Goal: Transaction & Acquisition: Purchase product/service

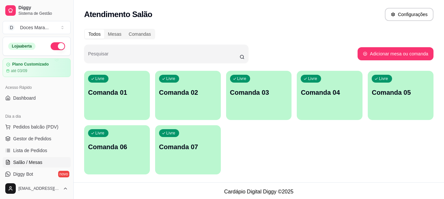
click at [30, 126] on span "Pedidos balcão (PDV)" at bounding box center [35, 127] width 45 height 7
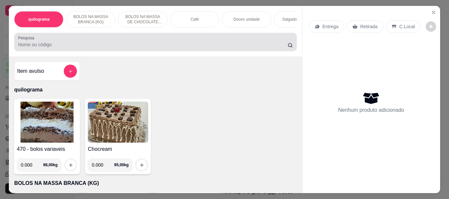
drag, startPoint x: 34, startPoint y: 44, endPoint x: 36, endPoint y: 36, distance: 8.4
click at [35, 38] on div at bounding box center [155, 41] width 274 height 13
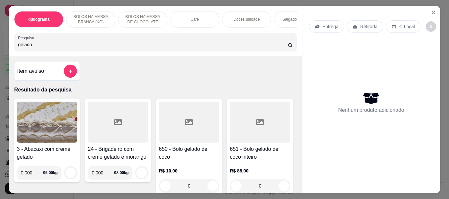
type input "gelado"
click at [176, 141] on div at bounding box center [189, 122] width 60 height 41
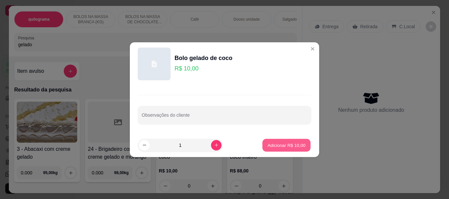
click at [280, 146] on p "Adicionar R$ 10,00" at bounding box center [286, 145] width 38 height 6
type input "1"
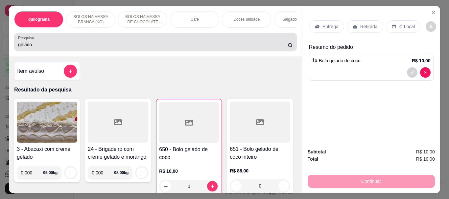
click at [39, 49] on div "gelado" at bounding box center [155, 41] width 274 height 13
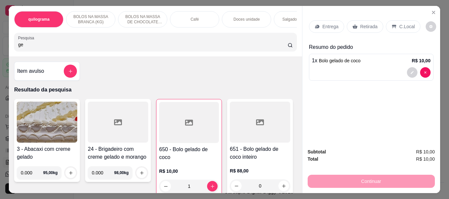
type input "g"
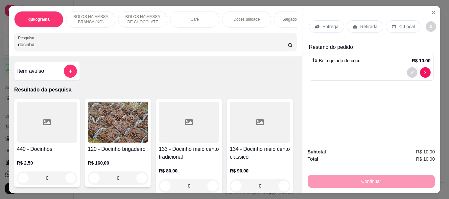
type input "docinho"
click at [22, 105] on div at bounding box center [47, 122] width 60 height 41
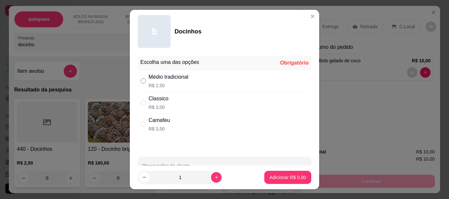
click at [141, 83] on input "" at bounding box center [143, 80] width 5 height 5
radio input "true"
click at [279, 176] on p "Adicionar R$ 2,50" at bounding box center [287, 177] width 35 height 6
type input "1"
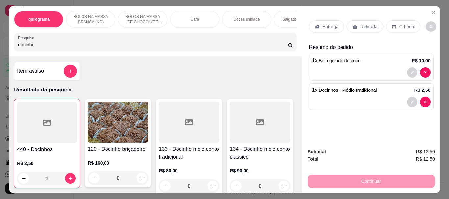
click at [40, 133] on div at bounding box center [47, 122] width 60 height 41
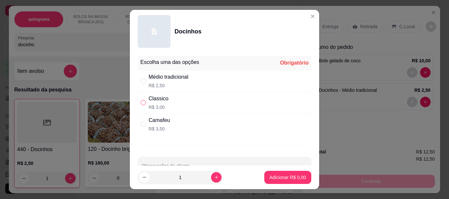
click at [142, 101] on input "" at bounding box center [143, 102] width 5 height 5
radio input "true"
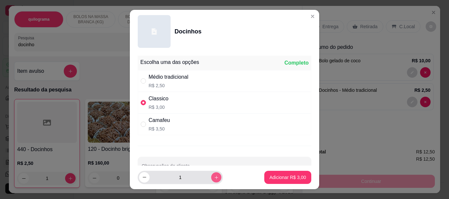
click at [214, 176] on icon "increase-product-quantity" at bounding box center [215, 177] width 3 height 3
click at [214, 177] on icon "increase-product-quantity" at bounding box center [215, 177] width 3 height 3
type input "5"
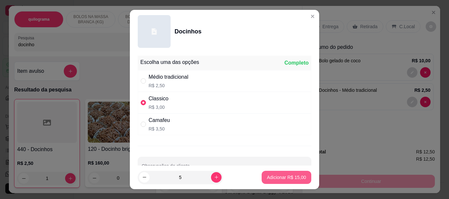
click at [284, 176] on p "Adicionar R$ 15,00" at bounding box center [286, 177] width 39 height 7
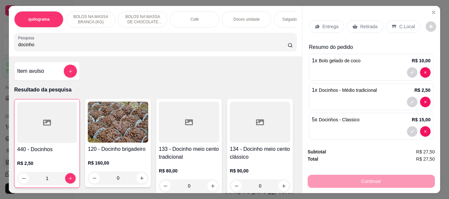
click at [362, 23] on p "Retirada" at bounding box center [368, 26] width 17 height 7
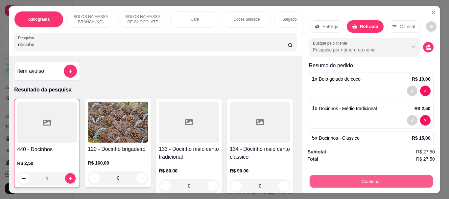
click at [366, 179] on button "Continuar" at bounding box center [370, 181] width 123 height 13
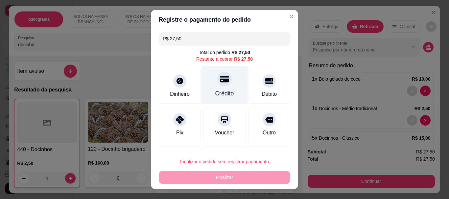
click at [223, 90] on div "Crédito" at bounding box center [224, 94] width 19 height 9
type input "R$ 0,00"
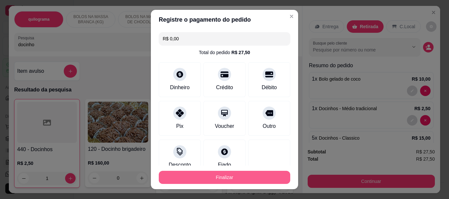
click at [230, 175] on button "Finalizar" at bounding box center [224, 177] width 131 height 13
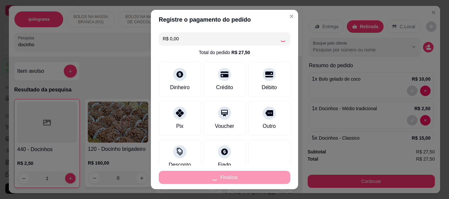
type input "0"
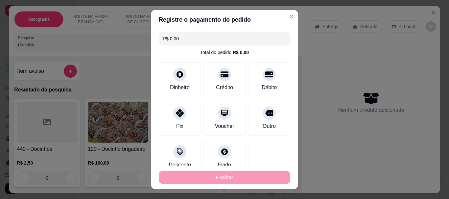
type input "-R$ 27,50"
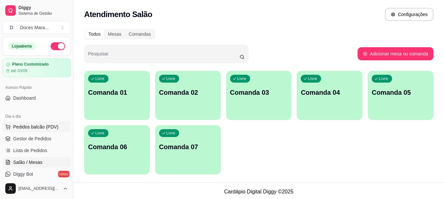
click at [27, 128] on span "Pedidos balcão (PDV)" at bounding box center [35, 127] width 45 height 7
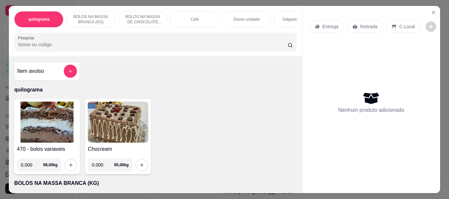
click at [23, 48] on input "Pesquisa" at bounding box center [152, 44] width 269 height 7
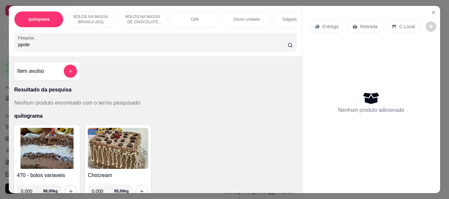
click at [18, 48] on input "ppote" at bounding box center [152, 44] width 269 height 7
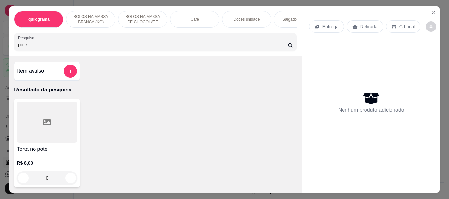
click at [42, 48] on input "pote" at bounding box center [152, 44] width 269 height 7
type input "p"
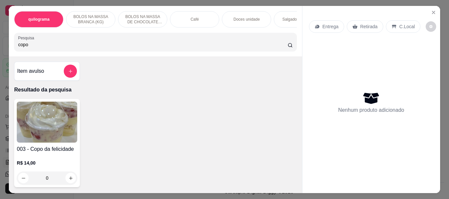
type input "copo"
click at [40, 128] on img at bounding box center [47, 122] width 60 height 41
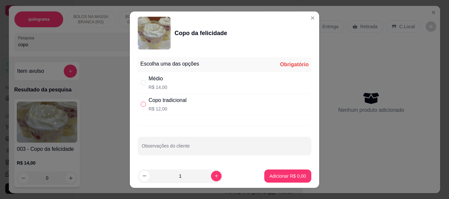
click at [141, 105] on input "" at bounding box center [143, 104] width 5 height 5
radio input "true"
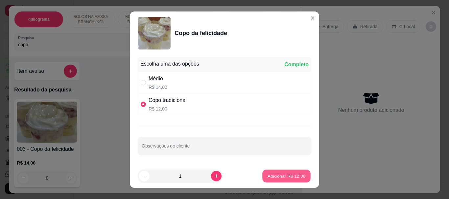
click at [267, 176] on p "Adicionar R$ 12,00" at bounding box center [286, 176] width 38 height 6
type input "1"
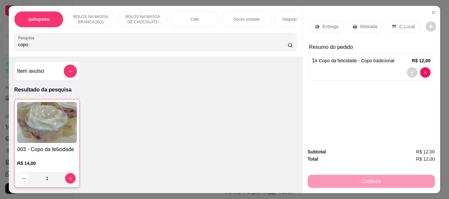
click at [365, 23] on p "Retirada" at bounding box center [368, 26] width 17 height 7
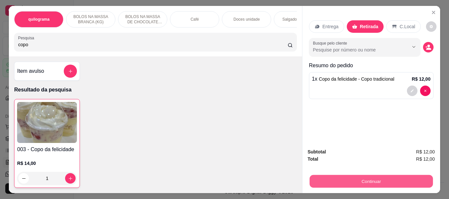
click at [363, 178] on button "Continuar" at bounding box center [370, 181] width 123 height 13
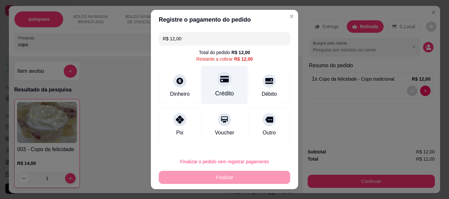
click at [217, 86] on div at bounding box center [224, 79] width 14 height 14
type input "R$ 0,00"
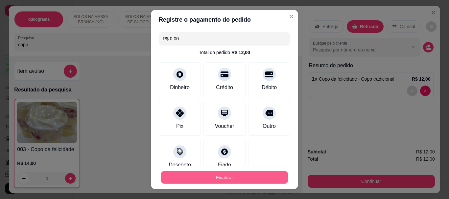
click at [218, 180] on button "Finalizar" at bounding box center [224, 177] width 127 height 13
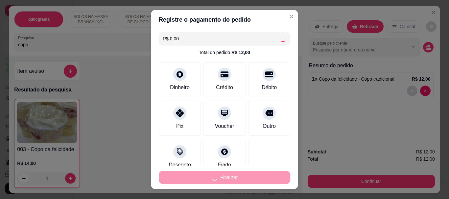
type input "0"
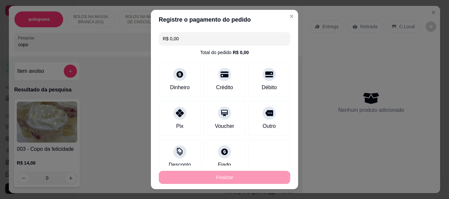
type input "-R$ 12,00"
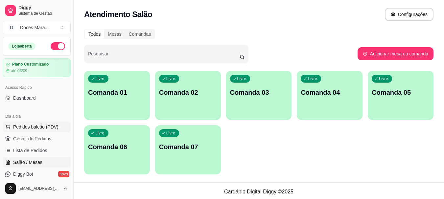
click at [32, 128] on span "Pedidos balcão (PDV)" at bounding box center [35, 127] width 45 height 7
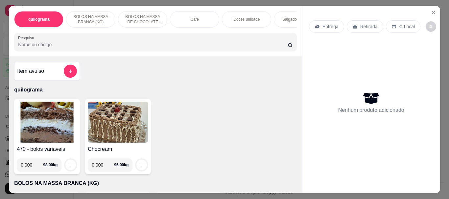
drag, startPoint x: 28, startPoint y: 46, endPoint x: 27, endPoint y: 39, distance: 7.6
click at [27, 39] on div "Pesquisa" at bounding box center [155, 42] width 282 height 18
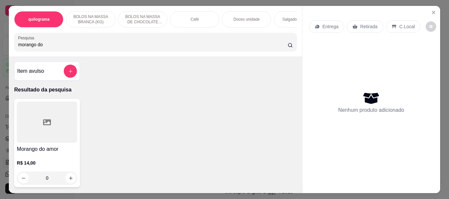
type input "morango do"
click at [59, 112] on div at bounding box center [47, 122] width 60 height 41
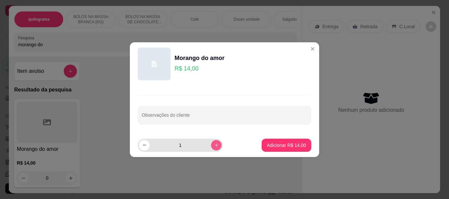
click at [214, 144] on icon "increase-product-quantity" at bounding box center [216, 145] width 5 height 5
type input "2"
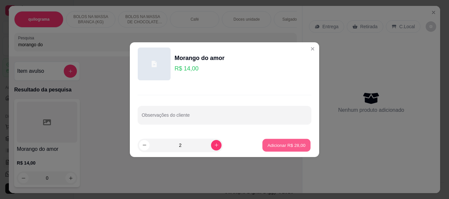
click at [269, 144] on p "Adicionar R$ 28,00" at bounding box center [286, 145] width 38 height 6
type input "2"
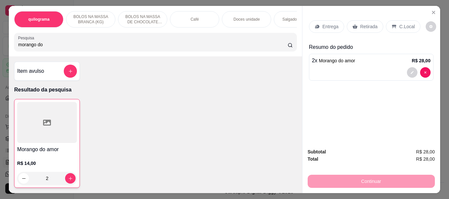
click at [365, 23] on p "Retirada" at bounding box center [368, 26] width 17 height 7
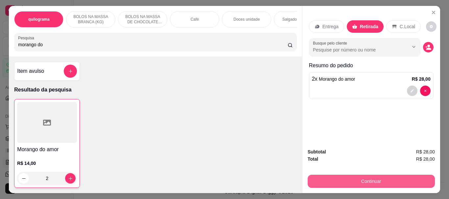
click at [364, 179] on button "Continuar" at bounding box center [370, 181] width 127 height 13
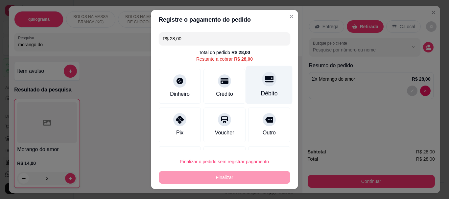
click at [261, 91] on div "Débito" at bounding box center [269, 94] width 17 height 9
type input "R$ 0,00"
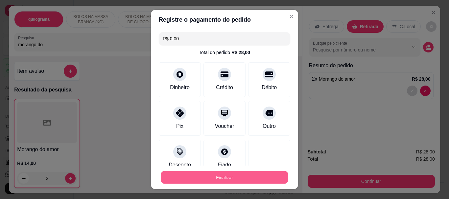
click at [226, 174] on button "Finalizar" at bounding box center [224, 177] width 127 height 13
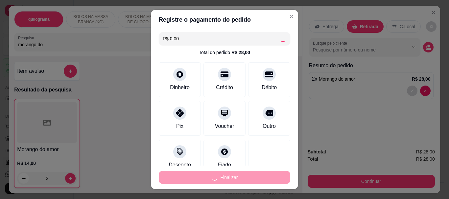
type input "0"
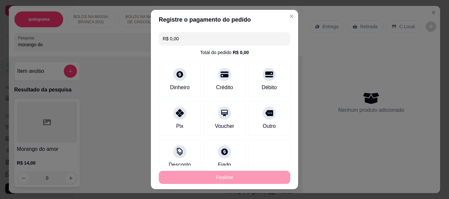
type input "-R$ 28,00"
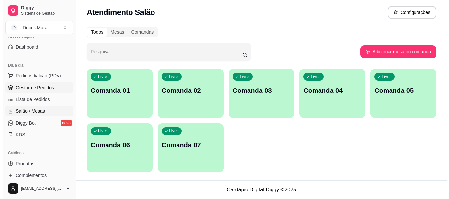
scroll to position [33, 0]
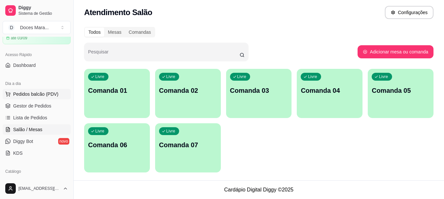
click at [44, 93] on span "Pedidos balcão (PDV)" at bounding box center [35, 94] width 45 height 7
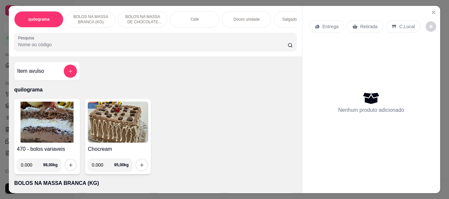
click at [43, 122] on img at bounding box center [47, 122] width 60 height 41
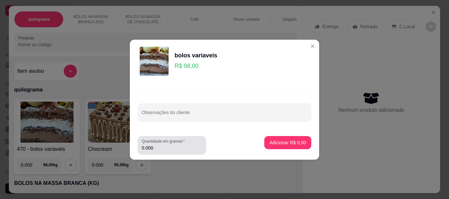
click at [165, 146] on input "0.000" at bounding box center [172, 148] width 60 height 7
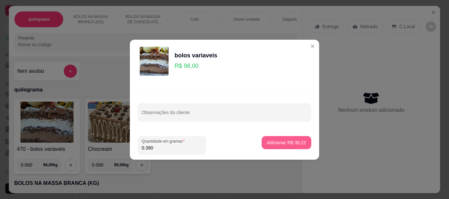
type input "0.390"
click at [288, 140] on p "Adicionar R$ 38,22" at bounding box center [286, 143] width 39 height 7
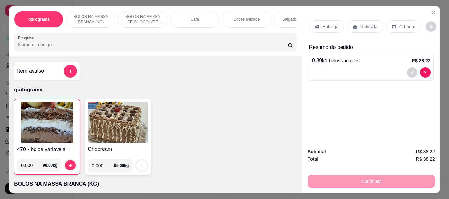
click at [367, 24] on p "Retirada" at bounding box center [368, 26] width 17 height 7
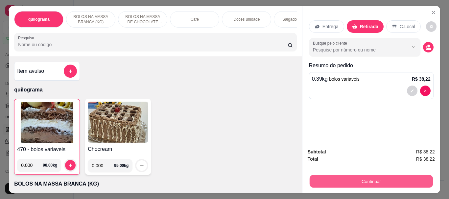
click at [365, 179] on button "Continuar" at bounding box center [370, 181] width 123 height 13
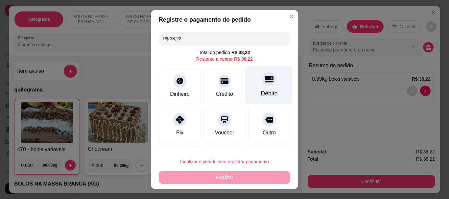
click at [261, 92] on div "Débito" at bounding box center [269, 94] width 17 height 9
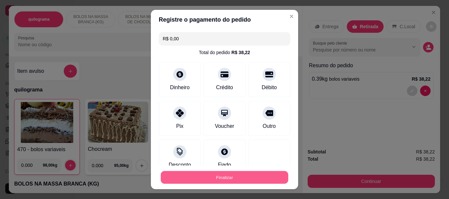
click at [225, 179] on button "Finalizar" at bounding box center [224, 177] width 127 height 13
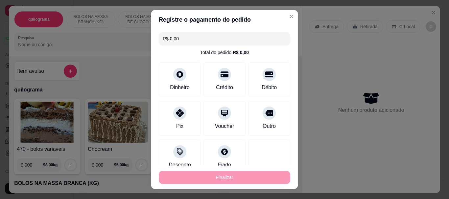
type input "-R$ 38,22"
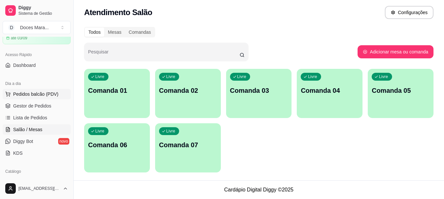
click at [31, 91] on button "Pedidos balcão (PDV)" at bounding box center [37, 94] width 68 height 11
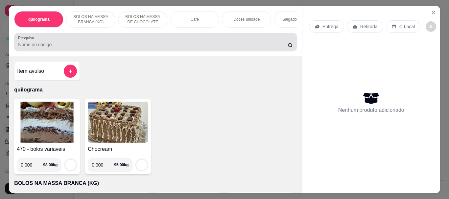
click at [29, 47] on input "Pesquisa" at bounding box center [152, 44] width 269 height 7
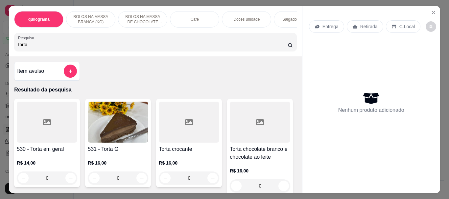
type input "torta"
click at [96, 129] on img at bounding box center [118, 122] width 60 height 41
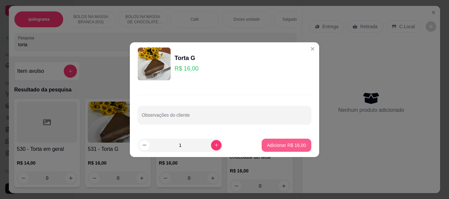
click at [261, 146] on button "Adicionar R$ 16,00" at bounding box center [286, 145] width 50 height 13
type input "1"
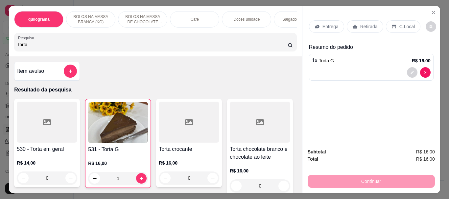
click at [78, 47] on input "torta" at bounding box center [152, 44] width 269 height 7
type input "t"
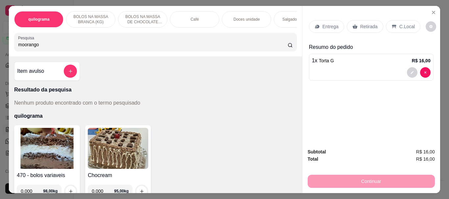
click at [22, 46] on input "moorango" at bounding box center [152, 44] width 269 height 7
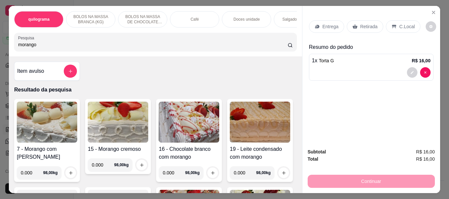
click at [39, 48] on input "morango" at bounding box center [152, 44] width 269 height 7
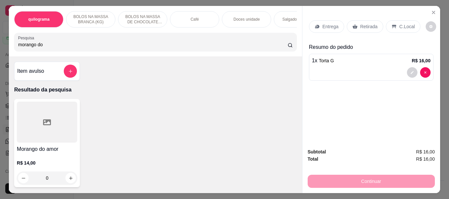
type input "morango do"
click at [44, 125] on icon at bounding box center [47, 123] width 8 height 6
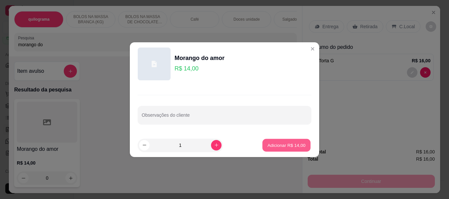
click at [290, 148] on p "Adicionar R$ 14,00" at bounding box center [286, 145] width 38 height 6
type input "1"
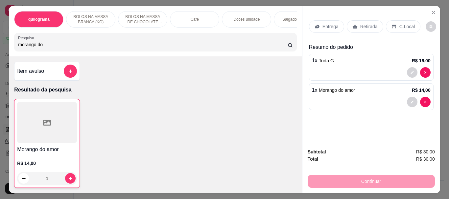
click at [367, 26] on p "Retirada" at bounding box center [368, 26] width 17 height 7
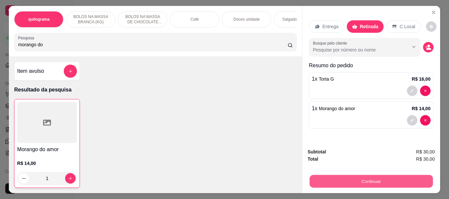
click at [368, 176] on button "Continuar" at bounding box center [370, 181] width 123 height 13
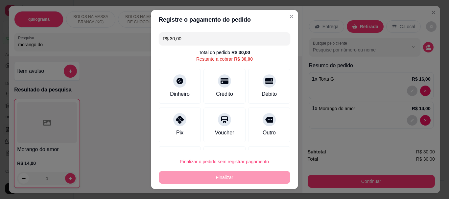
click at [229, 184] on footer "Finalizar o pedido sem registrar pagamento Finalizar" at bounding box center [224, 169] width 147 height 39
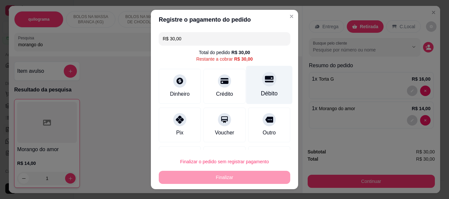
click at [262, 86] on div at bounding box center [269, 79] width 14 height 14
type input "R$ 0,00"
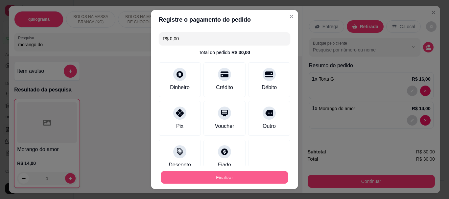
click at [217, 173] on button "Finalizar" at bounding box center [224, 177] width 127 height 13
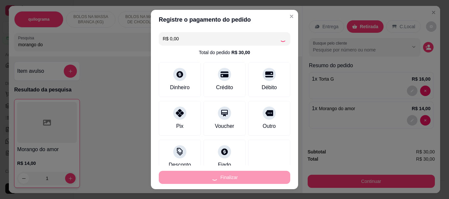
type input "0"
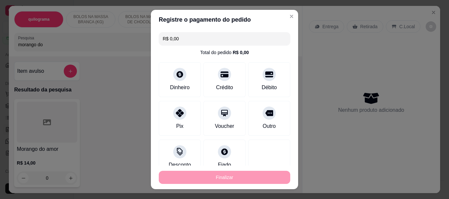
type input "-R$ 30,00"
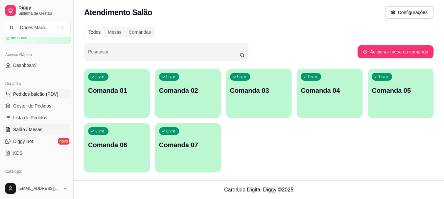
click at [23, 95] on span "Pedidos balcão (PDV)" at bounding box center [35, 94] width 45 height 7
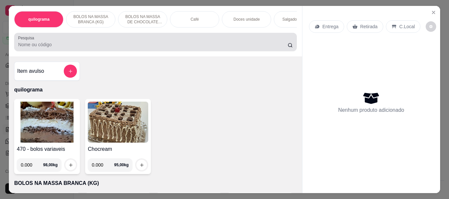
drag, startPoint x: 47, startPoint y: 41, endPoint x: 39, endPoint y: 37, distance: 8.7
click at [41, 38] on div at bounding box center [155, 41] width 274 height 13
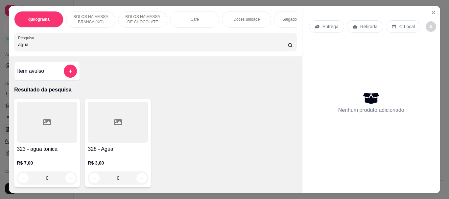
type input "agua"
click at [104, 125] on div at bounding box center [118, 122] width 60 height 41
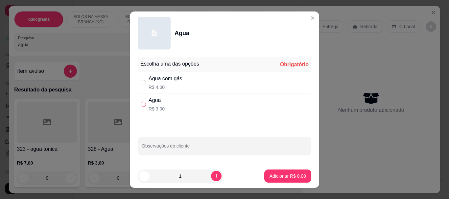
click at [142, 105] on input "" at bounding box center [143, 104] width 5 height 5
radio input "true"
click at [270, 171] on button "Adicionar R$ 3,00" at bounding box center [287, 176] width 47 height 13
type input "1"
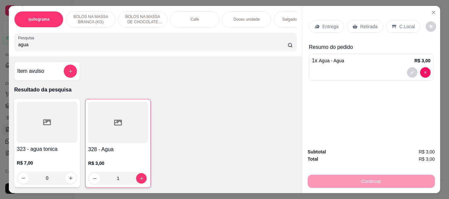
click at [368, 24] on p "Retirada" at bounding box center [368, 26] width 17 height 7
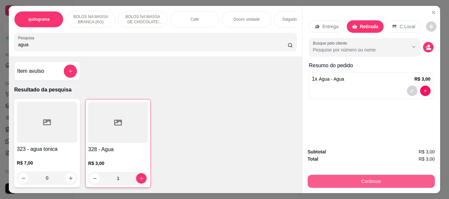
click at [374, 181] on button "Continuar" at bounding box center [370, 181] width 127 height 13
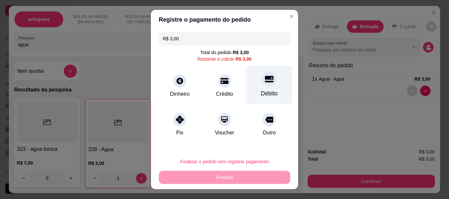
click at [260, 87] on div "Débito" at bounding box center [269, 85] width 46 height 38
type input "R$ 0,00"
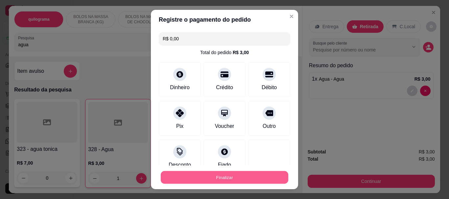
click at [233, 174] on button "Finalizar" at bounding box center [224, 177] width 127 height 13
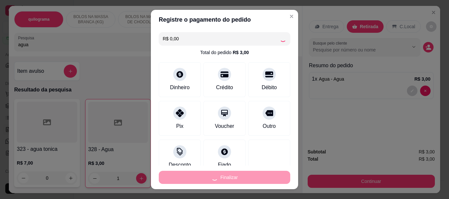
type input "0"
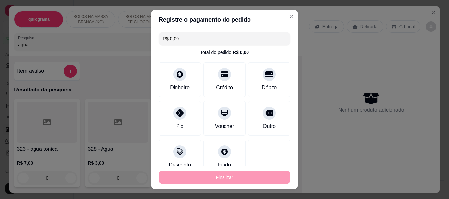
type input "-R$ 3,00"
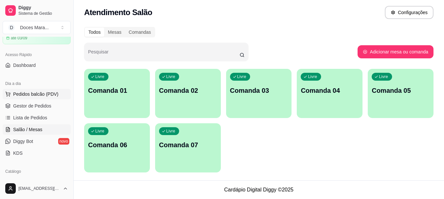
click at [28, 94] on span "Pedidos balcão (PDV)" at bounding box center [35, 94] width 45 height 7
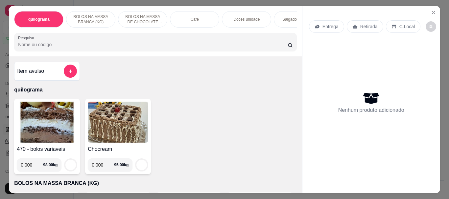
click at [48, 117] on img at bounding box center [47, 122] width 60 height 41
